Goal: Task Accomplishment & Management: Complete application form

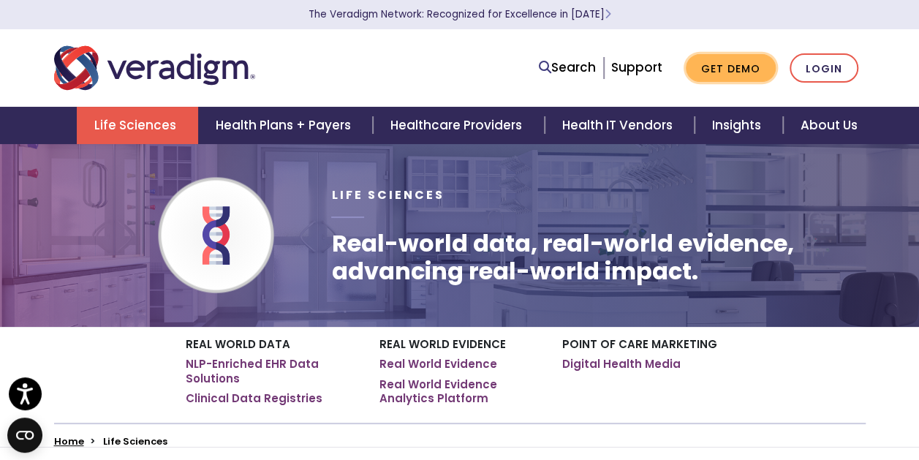
click at [735, 63] on link "Get Demo" at bounding box center [730, 68] width 90 height 28
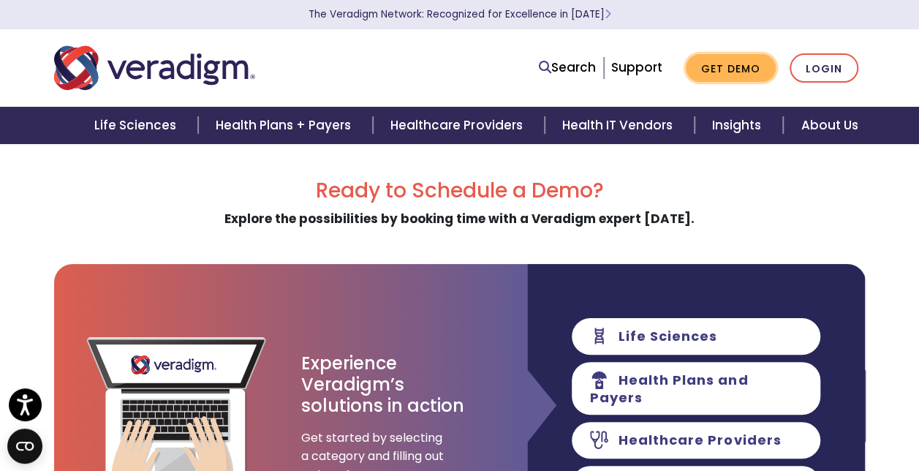
click at [737, 69] on link "Get Demo" at bounding box center [730, 68] width 90 height 28
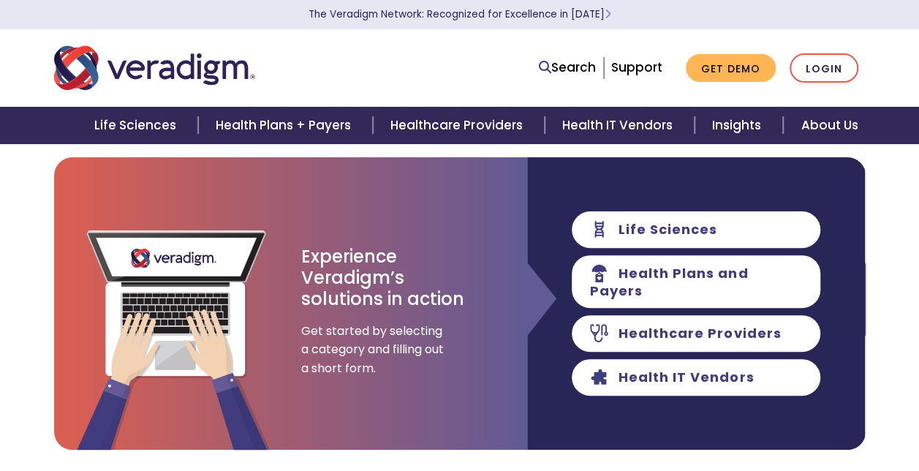
scroll to position [292, 0]
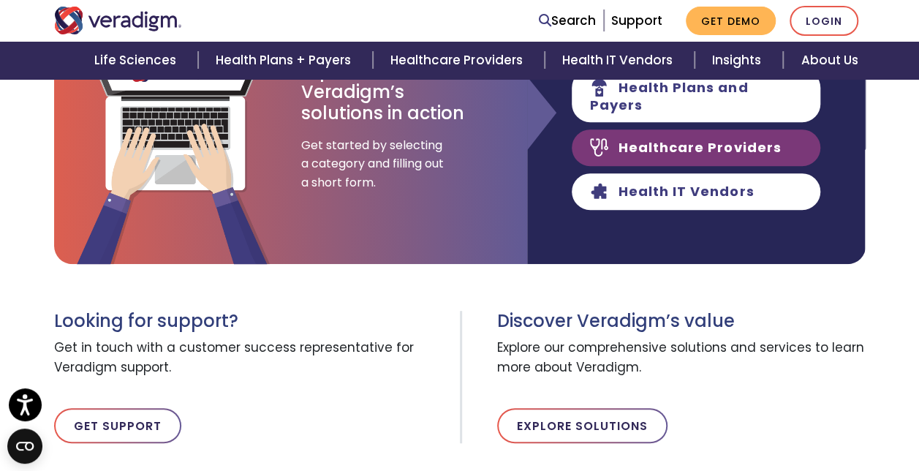
click at [699, 133] on link "Healthcare Providers" at bounding box center [695, 147] width 248 height 37
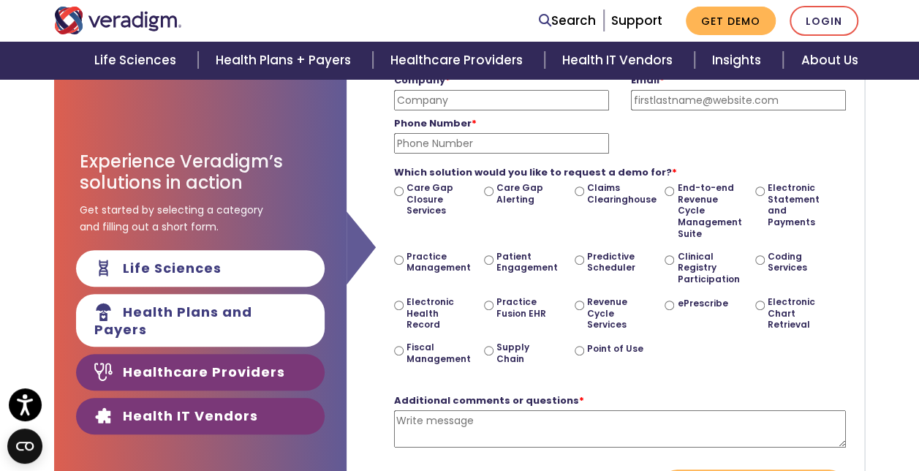
click at [250, 407] on link "Health IT Vendors" at bounding box center [200, 416] width 248 height 37
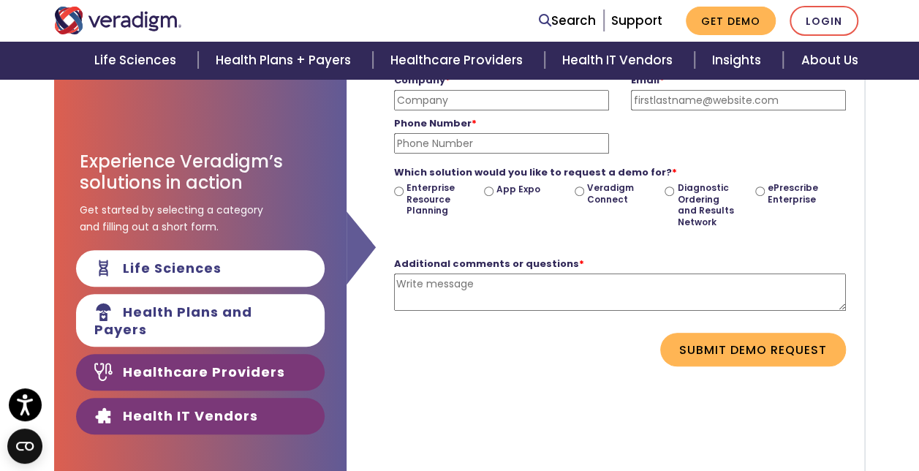
click at [261, 371] on link "Healthcare Providers" at bounding box center [200, 372] width 248 height 37
